Goal: Task Accomplishment & Management: Use online tool/utility

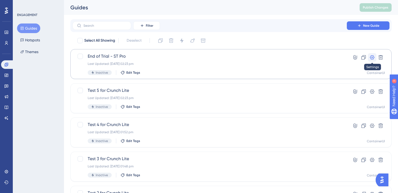
click at [373, 58] on icon at bounding box center [372, 57] width 5 height 4
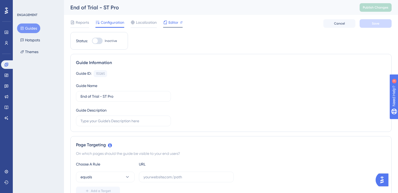
click at [171, 25] on span "Editor" at bounding box center [174, 22] width 10 height 6
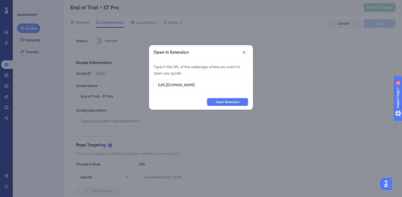
click at [223, 105] on button "Open Extension" at bounding box center [228, 102] width 42 height 9
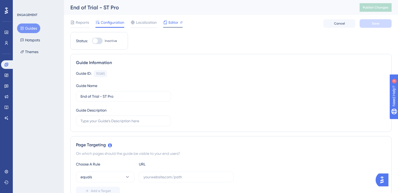
click at [169, 23] on span "Editor" at bounding box center [174, 22] width 10 height 6
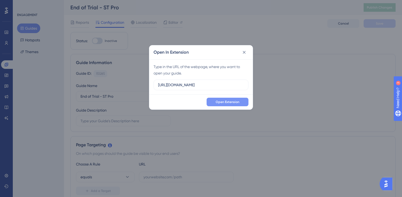
click at [237, 101] on span "Open Extension" at bounding box center [228, 102] width 24 height 4
click at [247, 53] on button at bounding box center [244, 52] width 9 height 9
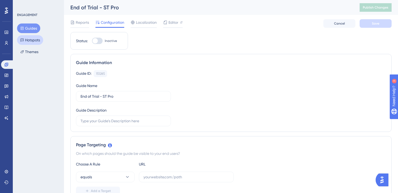
click at [36, 42] on button "Hotspots" at bounding box center [30, 40] width 26 height 10
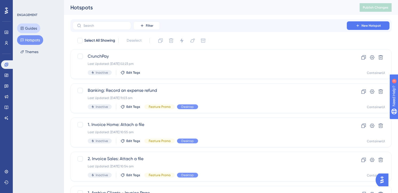
click at [34, 32] on button "Guides" at bounding box center [28, 28] width 23 height 10
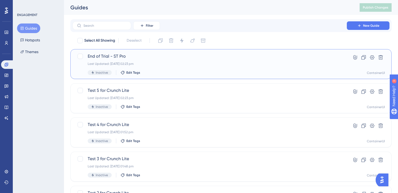
click at [160, 58] on span "End of Trial - ST Pro" at bounding box center [210, 56] width 244 height 6
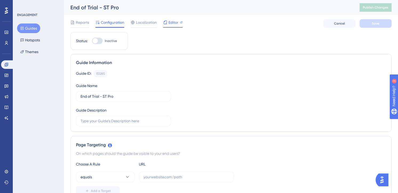
click at [167, 23] on icon at bounding box center [165, 22] width 3 height 3
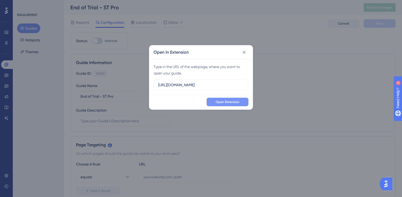
click at [238, 100] on span "Open Extension" at bounding box center [228, 102] width 24 height 4
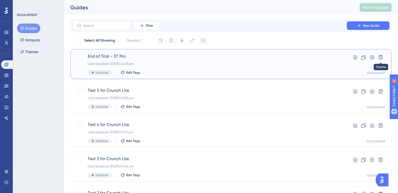
click at [179, 63] on div "Last Updated: 04 Sept 2025 02:23 pm" at bounding box center [210, 64] width 244 height 4
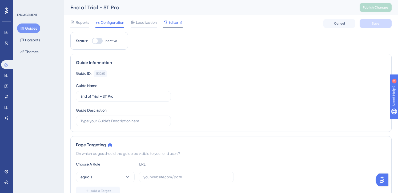
click at [174, 23] on span "Editor" at bounding box center [174, 22] width 10 height 6
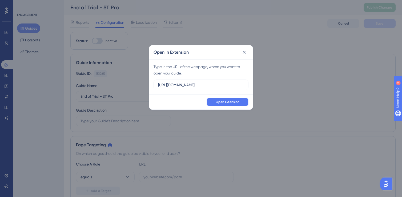
click at [224, 98] on button "Open Extension" at bounding box center [228, 102] width 42 height 9
